Goal: Information Seeking & Learning: Learn about a topic

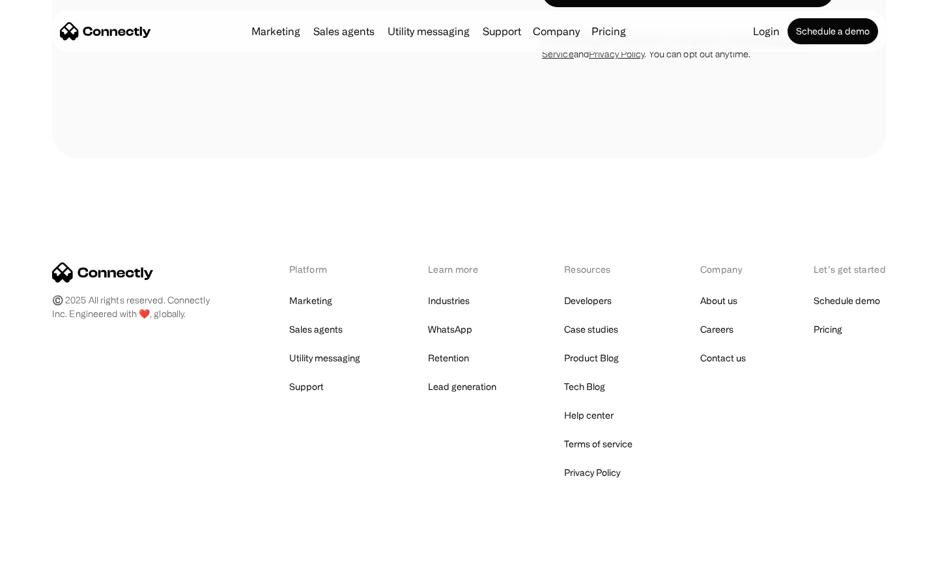
scroll to position [2203, 0]
